Goal: Navigation & Orientation: Find specific page/section

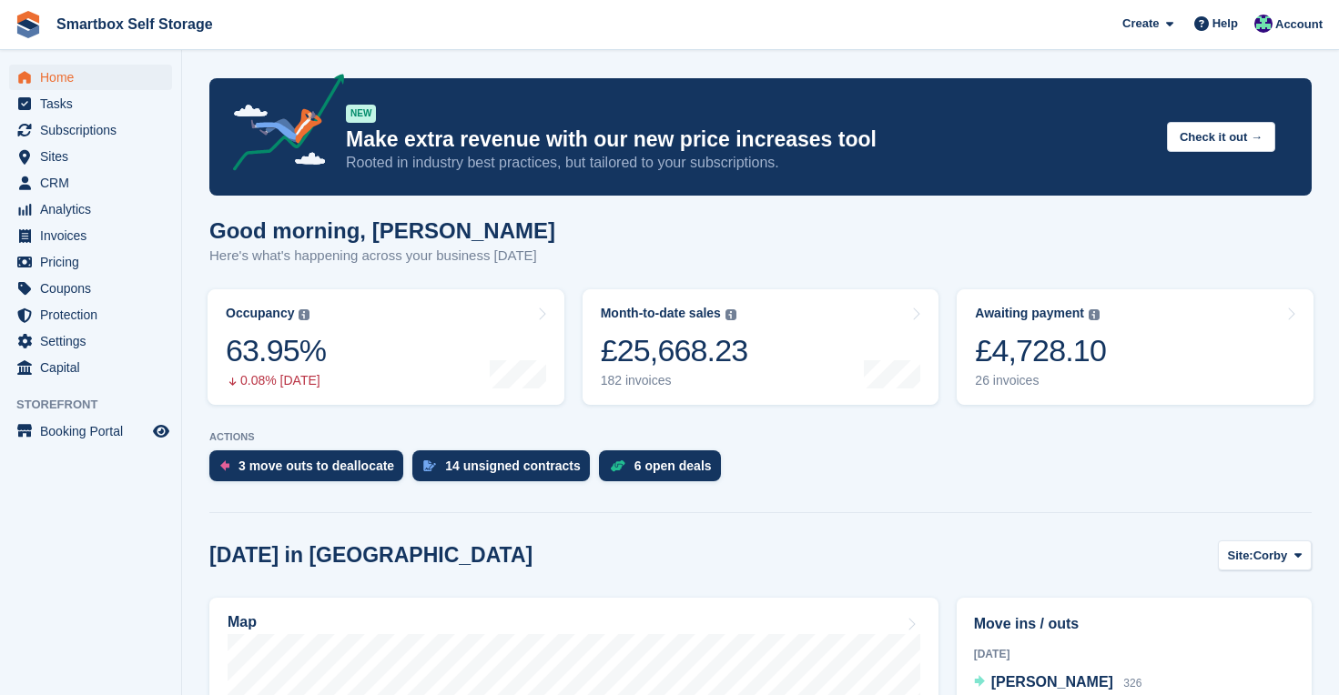
scroll to position [4, 0]
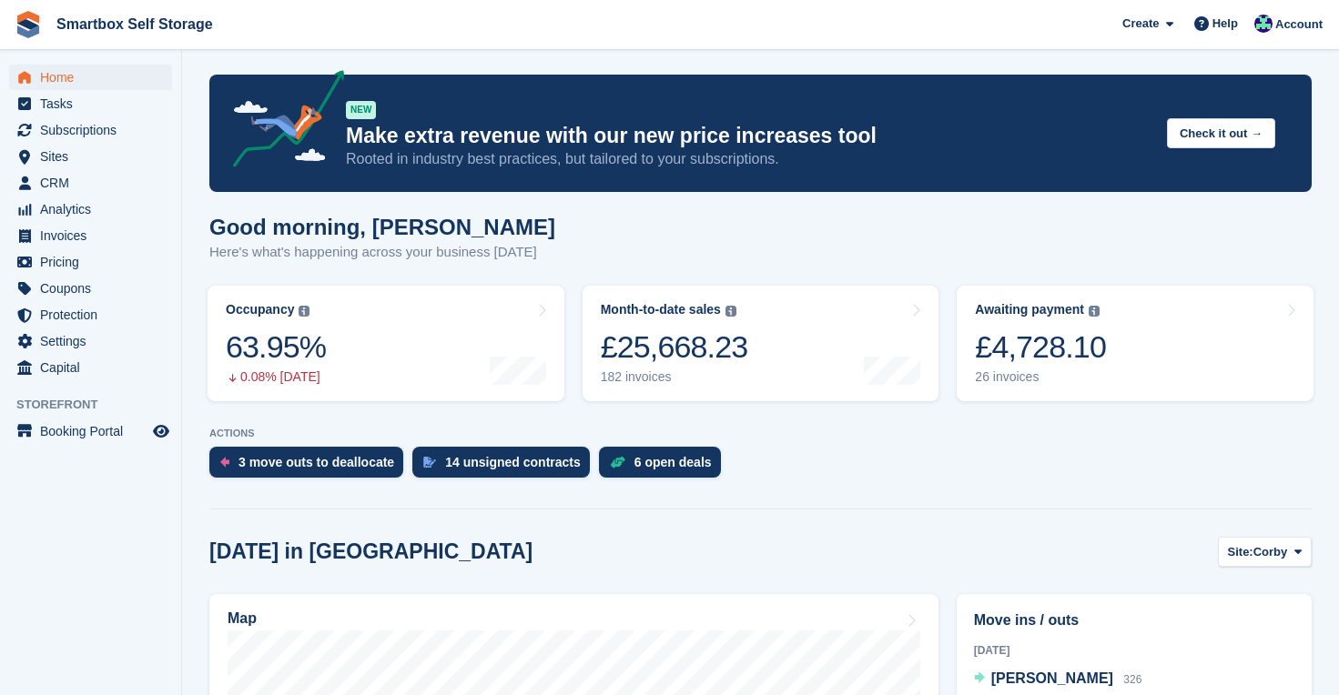
click at [54, 77] on span "Home" at bounding box center [94, 77] width 109 height 25
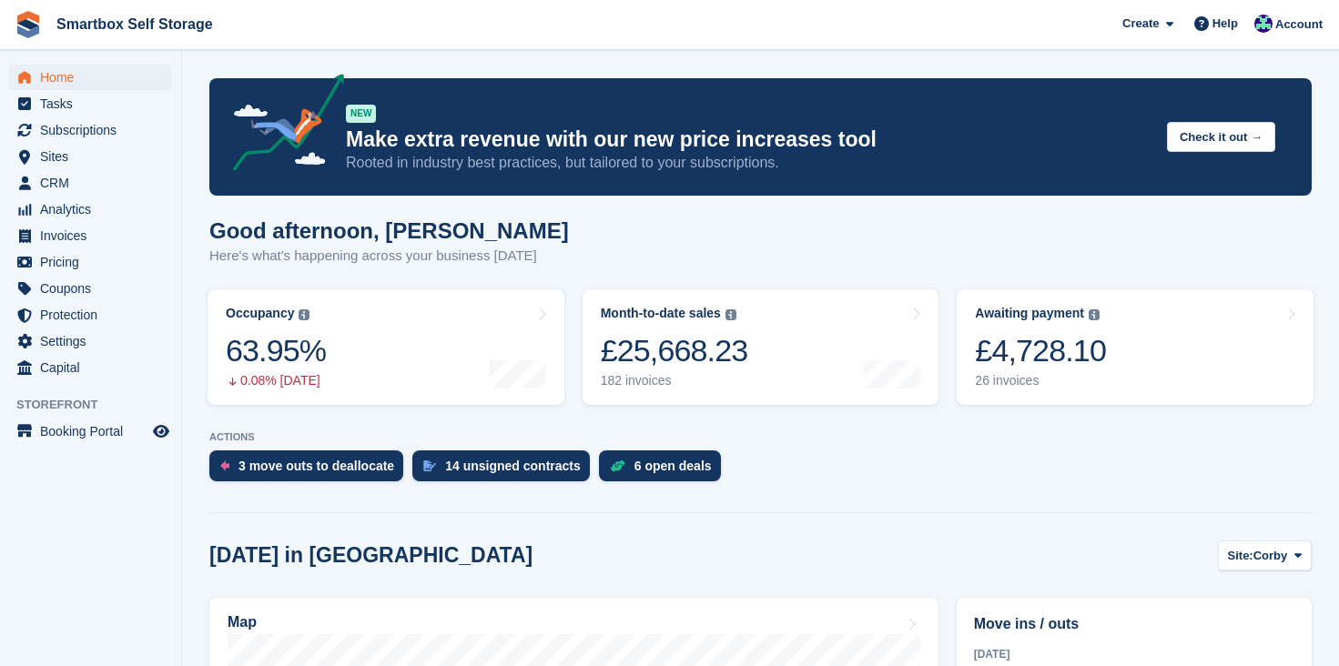
click at [77, 26] on link "Smartbox Self Storage" at bounding box center [134, 24] width 171 height 30
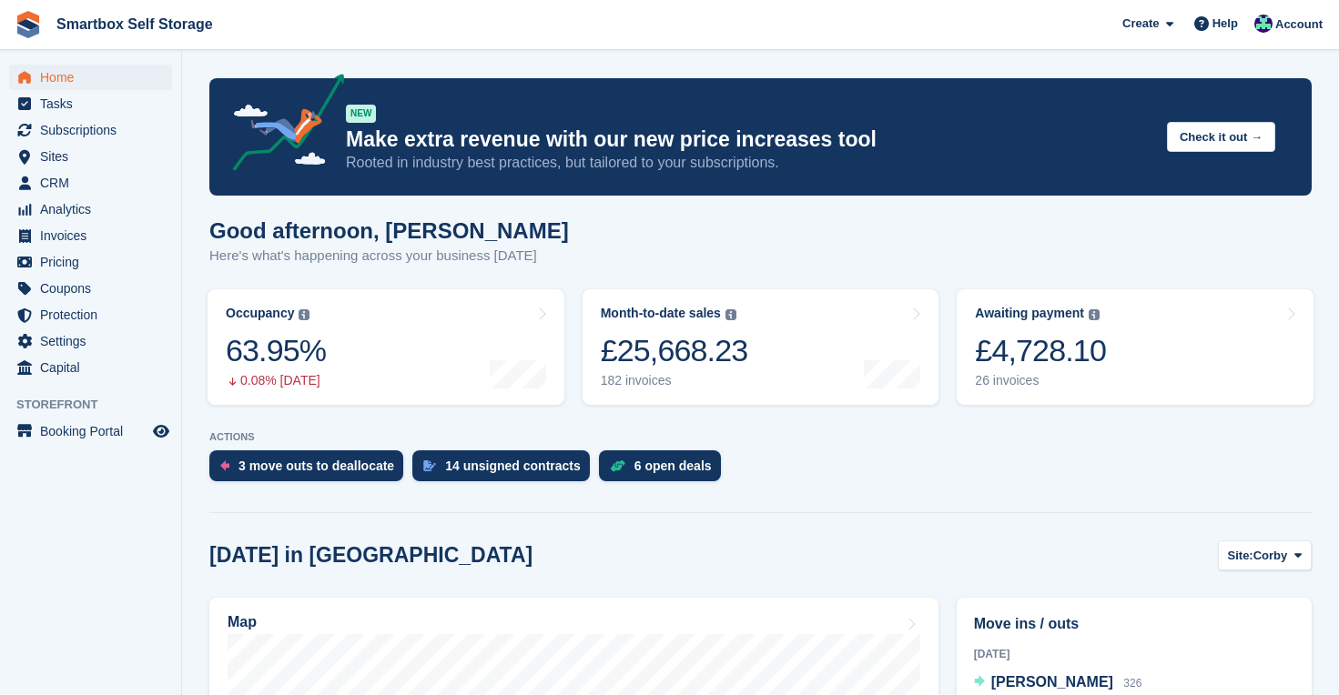
click at [68, 81] on span "Home" at bounding box center [94, 77] width 109 height 25
click at [77, 76] on span "Home" at bounding box center [94, 77] width 109 height 25
